Goal: Navigation & Orientation: Understand site structure

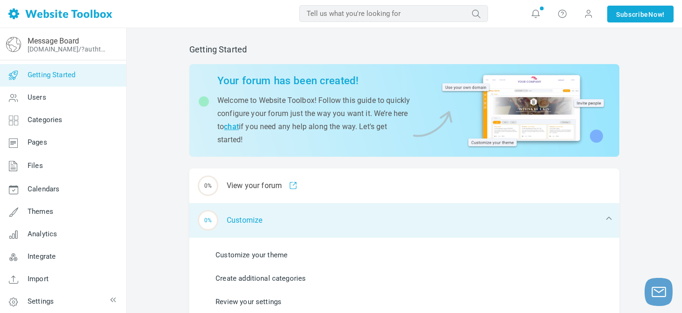
click at [244, 220] on div "0% Customize" at bounding box center [404, 220] width 430 height 35
click at [232, 221] on div "0% Customize" at bounding box center [404, 220] width 430 height 35
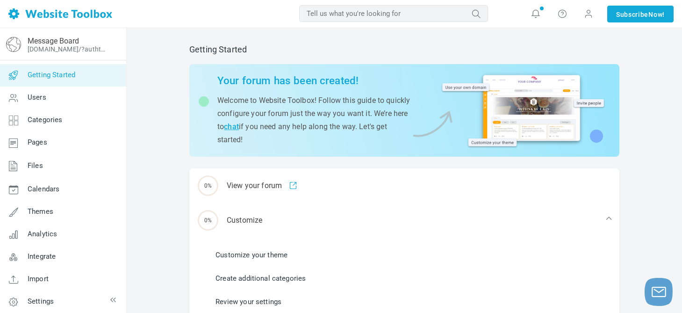
click at [231, 255] on link "Customize your theme" at bounding box center [251, 255] width 72 height 10
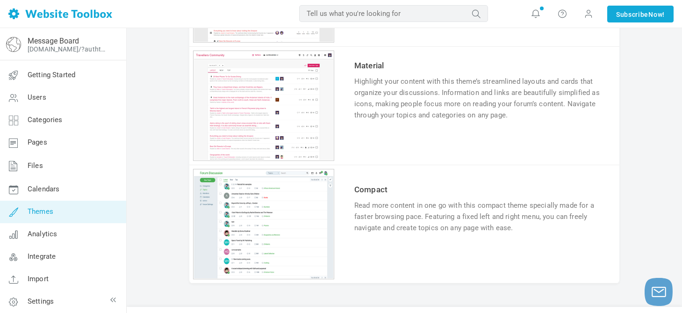
scroll to position [870, 0]
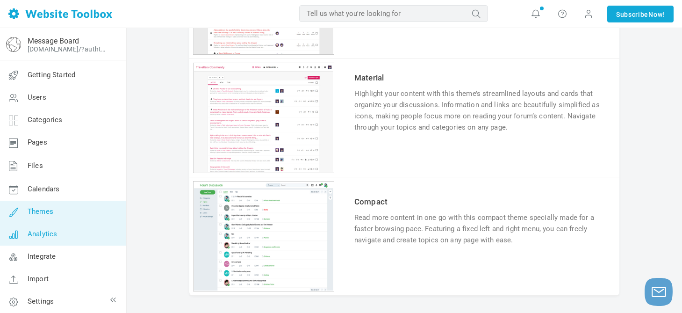
click at [43, 233] on span "Analytics" at bounding box center [42, 234] width 29 height 8
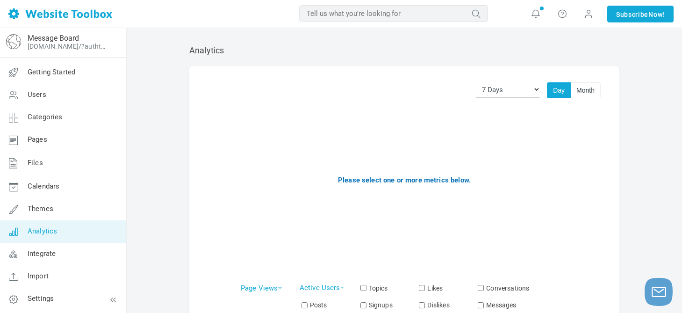
scroll to position [3, 0]
click at [51, 253] on span "Integrate" at bounding box center [42, 253] width 28 height 8
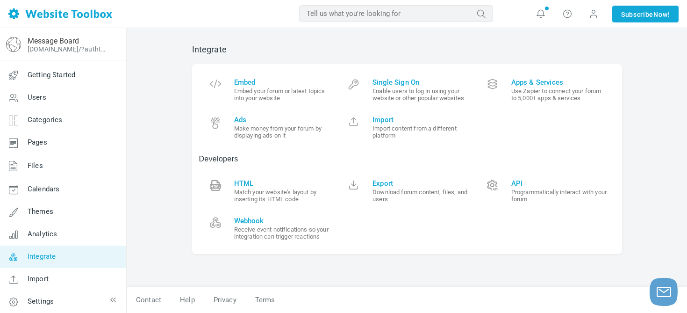
scroll to position [3, 0]
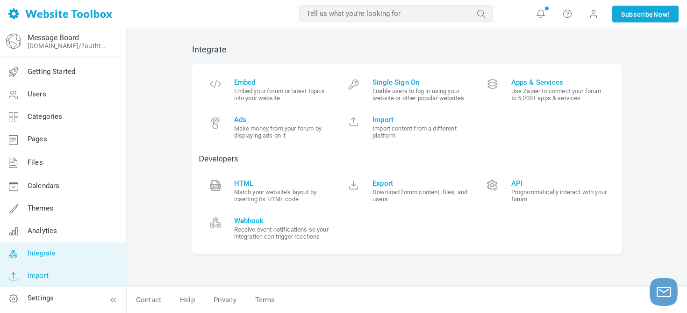
click at [41, 275] on span "Import" at bounding box center [38, 275] width 21 height 8
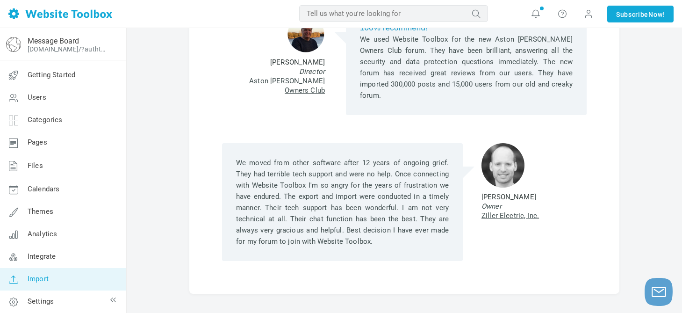
scroll to position [180, 0]
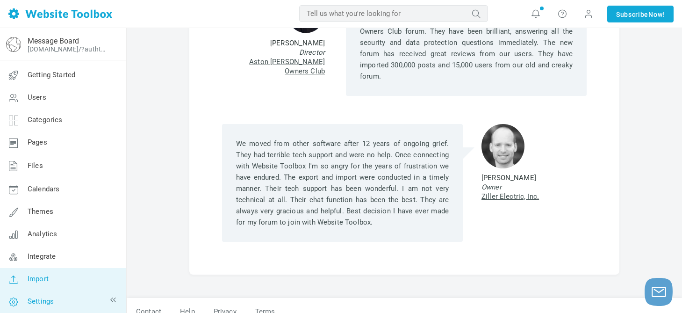
click at [50, 300] on span "Settings" at bounding box center [41, 301] width 26 height 8
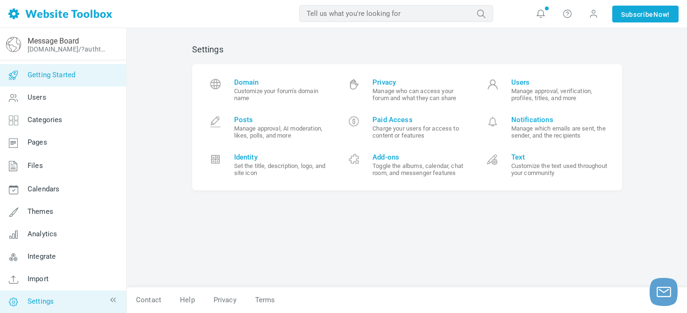
click at [81, 73] on link "Getting Started" at bounding box center [63, 75] width 127 height 22
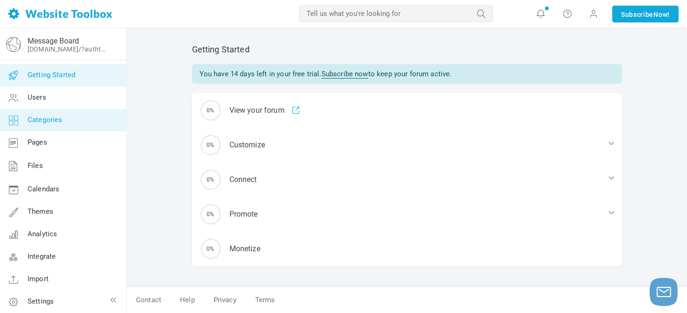
click at [58, 119] on span "Categories" at bounding box center [45, 119] width 35 height 8
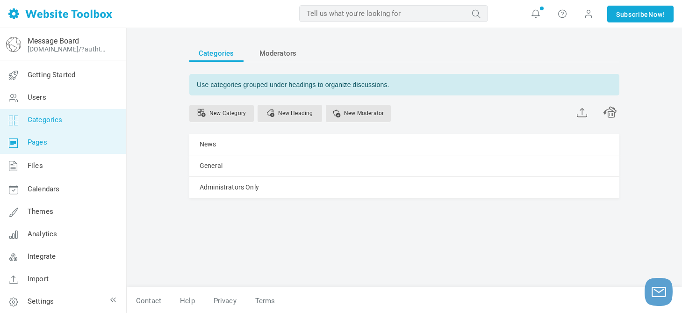
click at [43, 144] on span "Pages" at bounding box center [38, 142] width 20 height 8
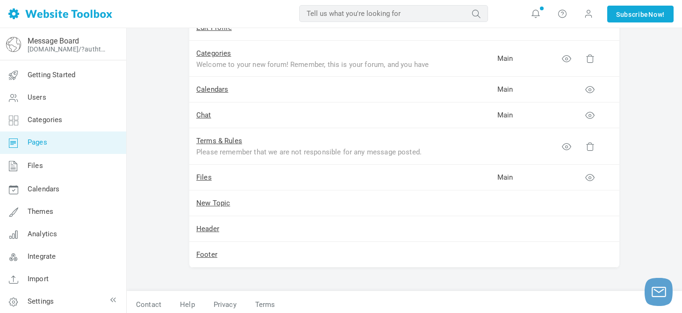
scroll to position [226, 0]
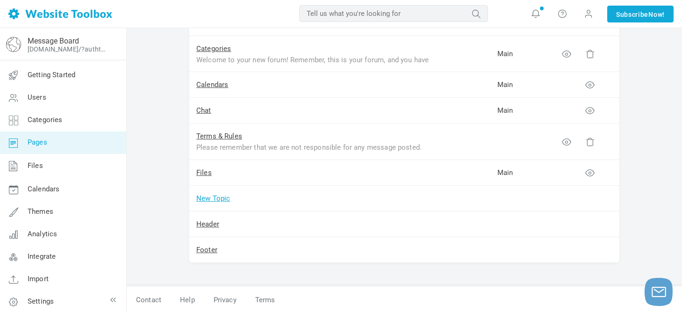
click at [212, 198] on link "New Topic" at bounding box center [213, 198] width 34 height 8
